Goal: Transaction & Acquisition: Purchase product/service

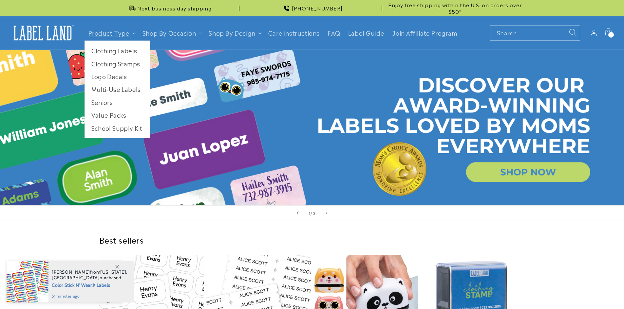
click at [105, 49] on link "Clothing Labels" at bounding box center [117, 50] width 65 height 13
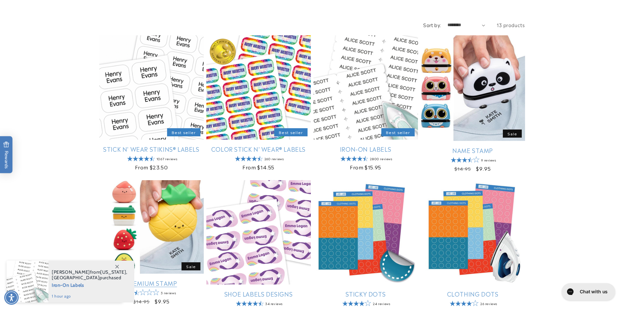
scroll to position [87, 0]
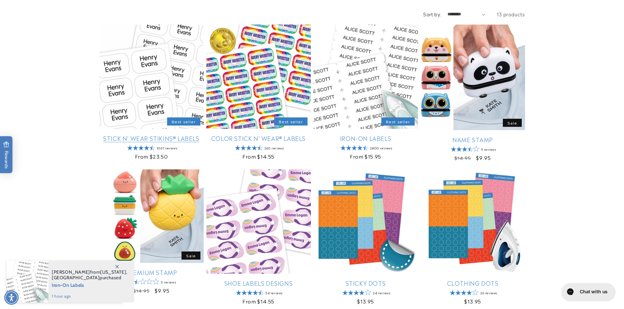
click at [151, 135] on link "Stick N' Wear Stikins® Labels" at bounding box center [151, 139] width 104 height 8
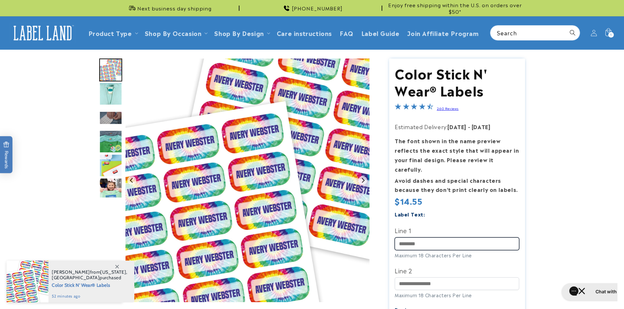
click at [437, 238] on input "Line 1" at bounding box center [456, 244] width 124 height 13
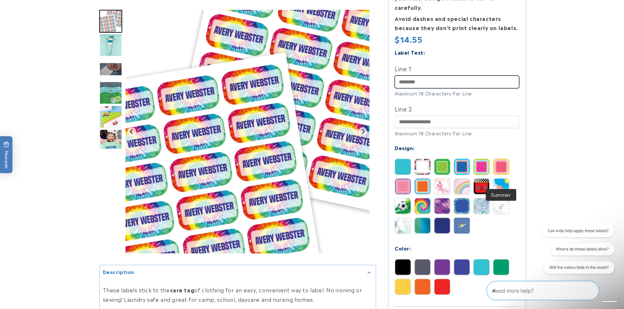
scroll to position [174, 0]
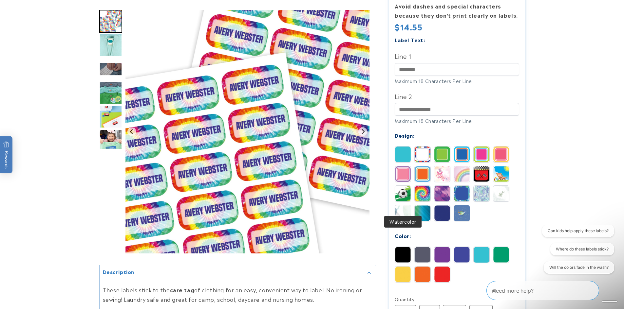
click at [405, 206] on img at bounding box center [403, 214] width 16 height 16
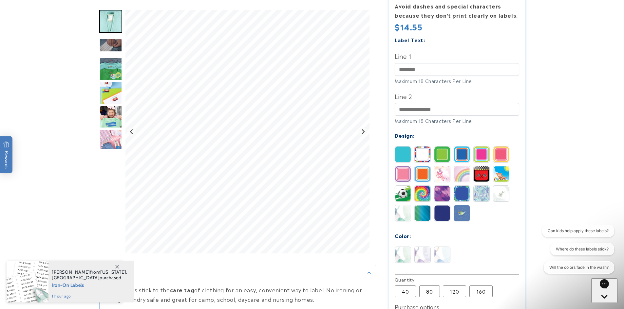
click at [399, 147] on img at bounding box center [403, 155] width 16 height 16
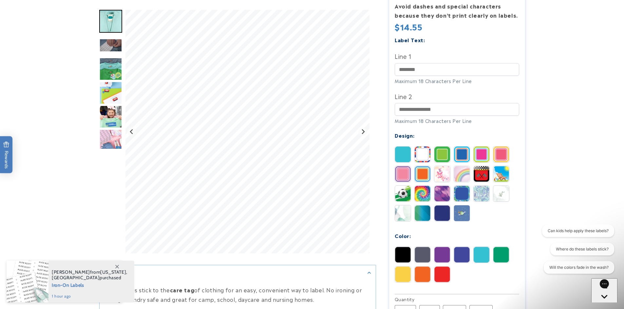
click at [447, 169] on img at bounding box center [442, 174] width 16 height 16
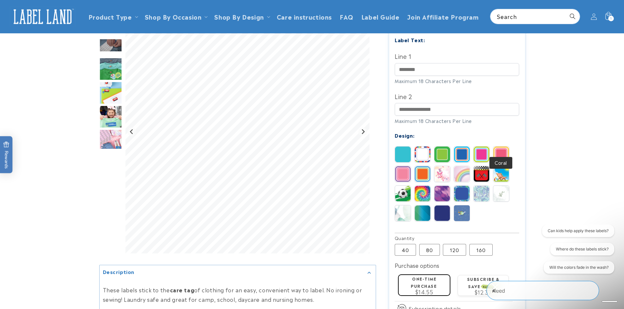
click at [498, 147] on img at bounding box center [501, 155] width 16 height 16
click at [436, 208] on img at bounding box center [442, 214] width 16 height 16
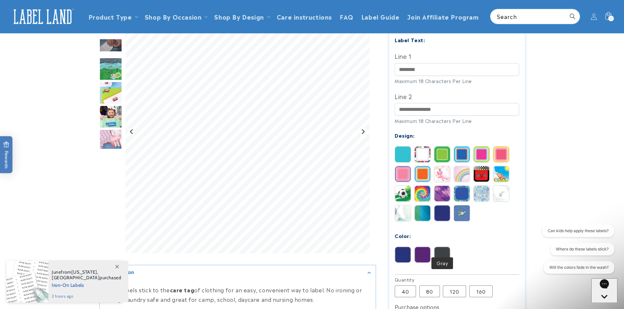
click at [444, 250] on img at bounding box center [442, 255] width 16 height 16
click at [421, 147] on img at bounding box center [422, 155] width 16 height 16
click at [417, 247] on img at bounding box center [422, 255] width 16 height 16
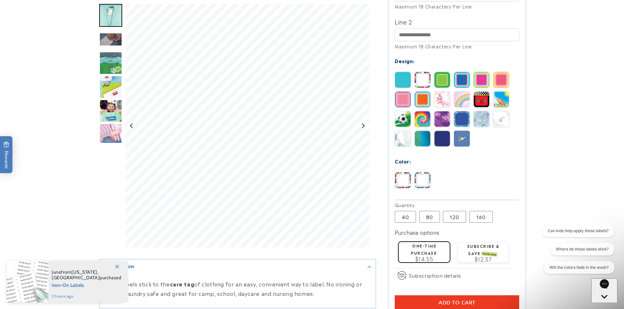
scroll to position [262, 0]
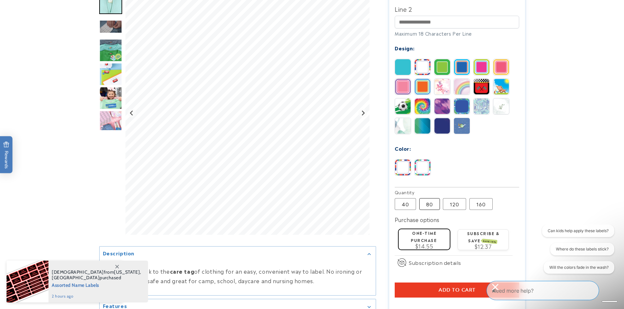
click at [427, 198] on label "80 Variant sold out or unavailable" at bounding box center [429, 204] width 21 height 12
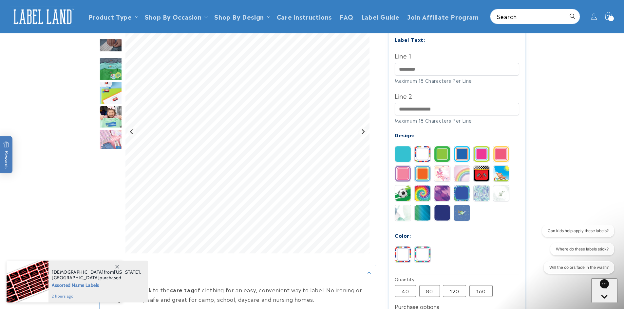
scroll to position [87, 0]
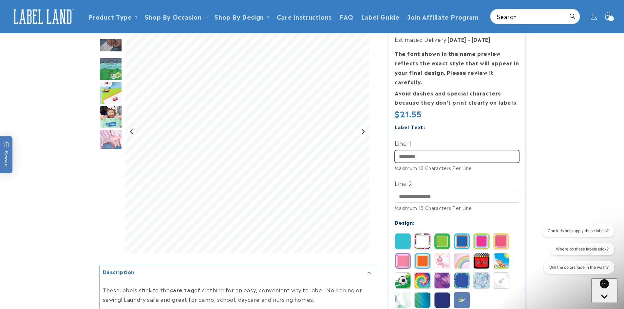
click at [442, 150] on input "Line 1" at bounding box center [456, 156] width 124 height 13
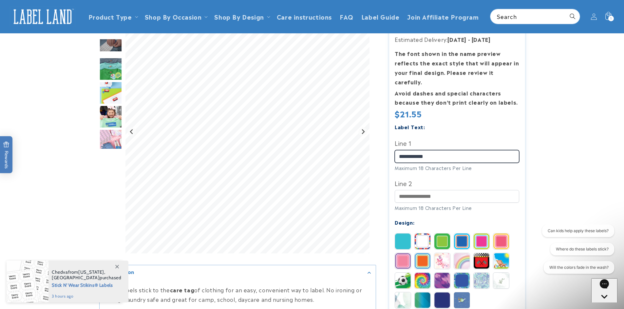
drag, startPoint x: 438, startPoint y: 146, endPoint x: 414, endPoint y: 146, distance: 24.2
click at [414, 150] on input "**********" at bounding box center [456, 156] width 124 height 13
type input "*****"
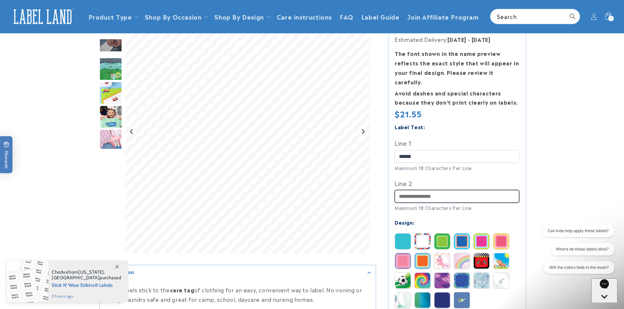
type input "******"
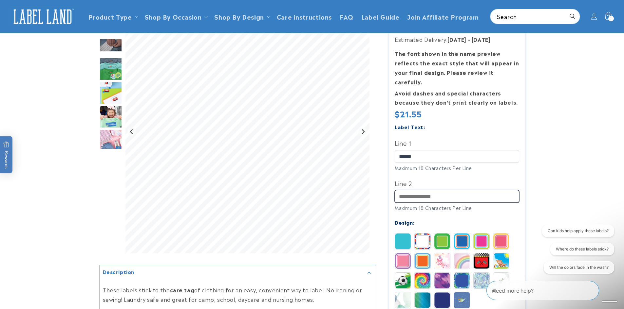
click at [431, 190] on input "Line 2" at bounding box center [456, 196] width 124 height 13
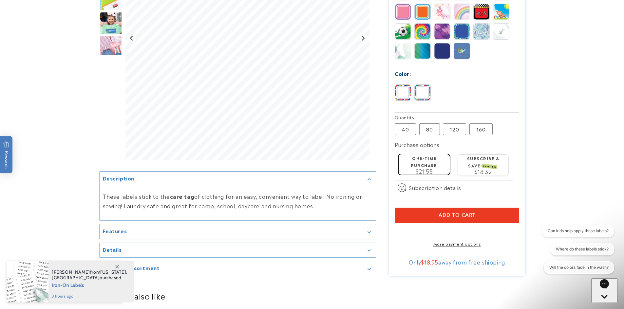
scroll to position [349, 0]
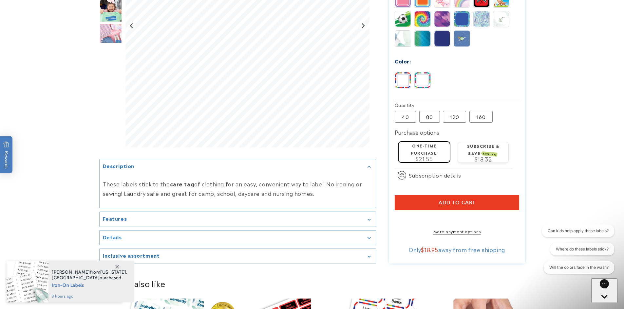
type input "******"
click at [450, 195] on button "Add to cart" at bounding box center [456, 202] width 124 height 15
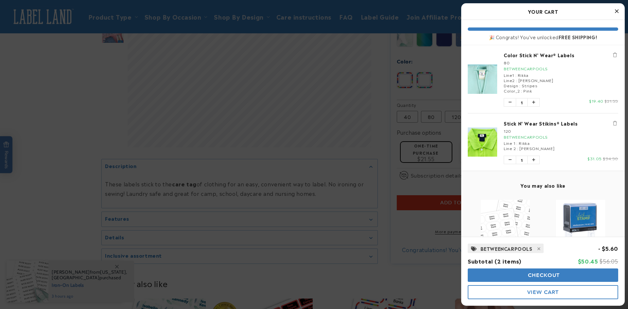
click at [551, 122] on link "Stick N' Wear Stikins® Labels" at bounding box center [561, 123] width 115 height 7
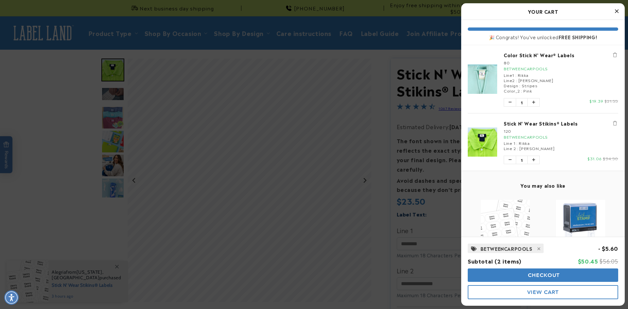
click at [419, 195] on div at bounding box center [314, 154] width 628 height 309
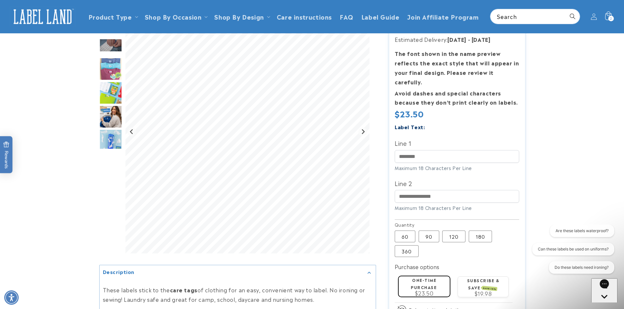
click at [613, 19] on div "2 2 items" at bounding box center [611, 19] width 6 height 6
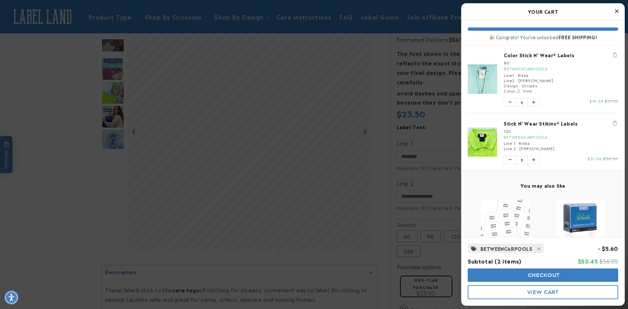
click at [613, 123] on icon "Remove Stick N' Wear Stikins® Labels" at bounding box center [615, 123] width 4 height 5
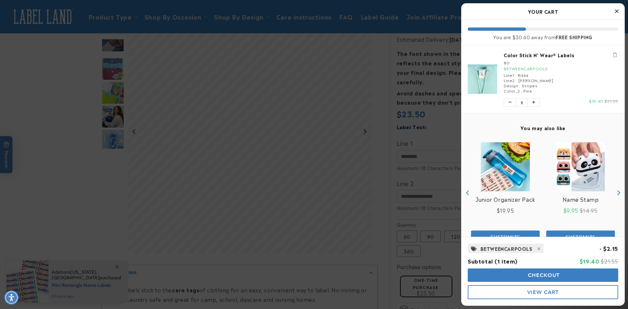
click at [442, 46] on div at bounding box center [314, 154] width 628 height 309
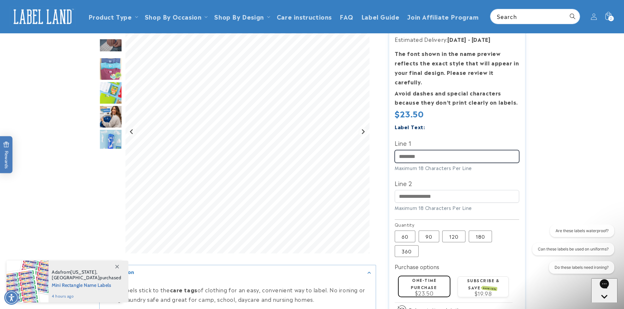
click at [400, 150] on input "Line 1" at bounding box center [456, 156] width 124 height 13
type input "*****"
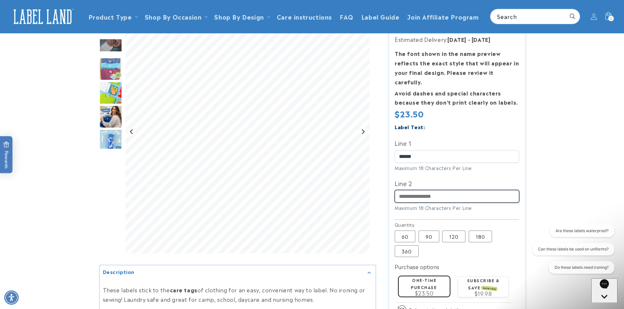
click at [432, 190] on input "Line 2" at bounding box center [456, 196] width 124 height 13
type input "******"
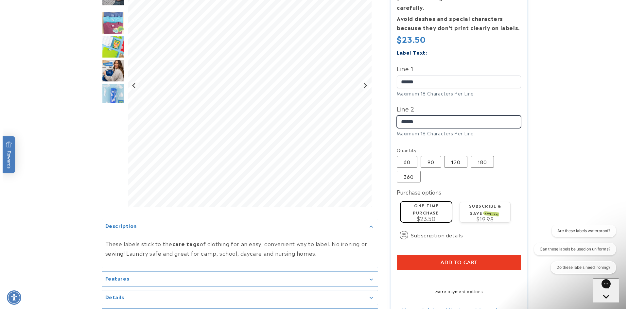
scroll to position [174, 0]
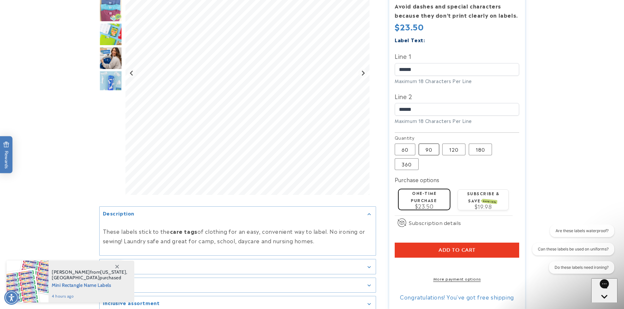
click at [427, 144] on label "90 Variant sold out or unavailable" at bounding box center [428, 150] width 21 height 12
click at [437, 243] on button "Add to cart" at bounding box center [456, 250] width 124 height 15
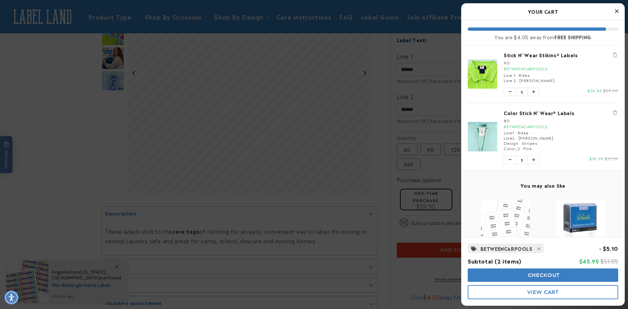
click at [613, 53] on icon "Remove Stick N' Wear Stikins® Labels" at bounding box center [615, 55] width 4 height 5
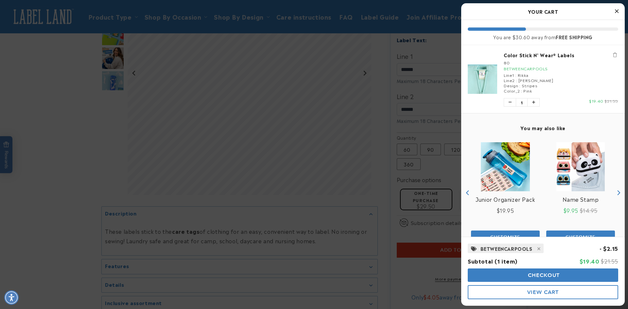
click at [520, 275] on button "Checkout" at bounding box center [543, 275] width 151 height 13
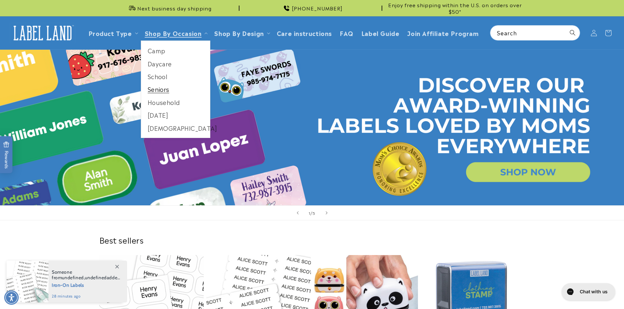
click at [164, 89] on link "Seniors" at bounding box center [175, 89] width 69 height 13
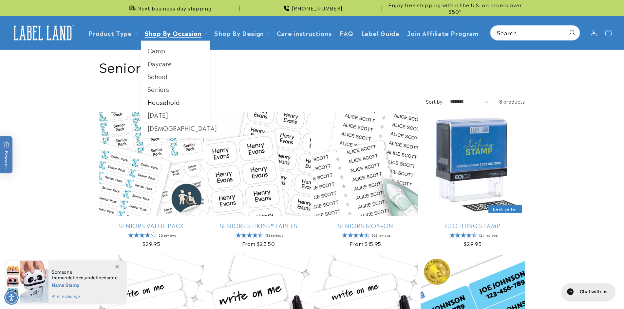
click at [168, 99] on link "Household" at bounding box center [175, 102] width 69 height 13
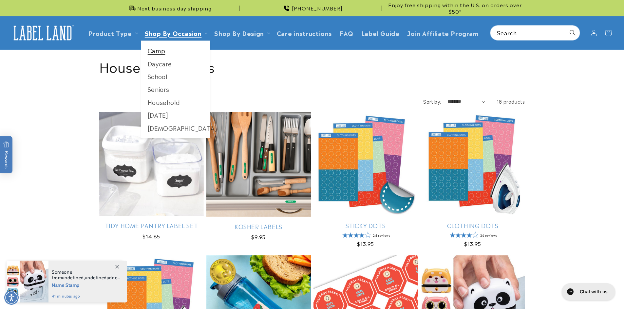
click at [162, 50] on link "Camp" at bounding box center [175, 50] width 69 height 13
